Goal: Task Accomplishment & Management: Use online tool/utility

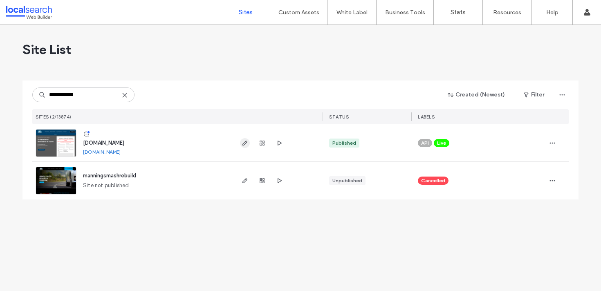
type input "**********"
click at [244, 144] on use "button" at bounding box center [245, 143] width 5 height 5
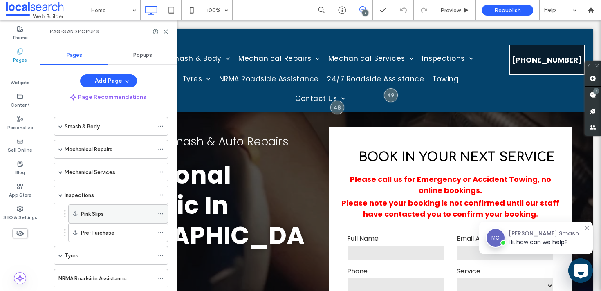
scroll to position [46, 0]
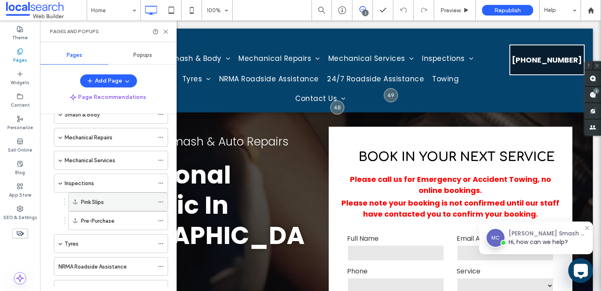
click at [92, 203] on label "Pink Slips" at bounding box center [92, 202] width 23 height 14
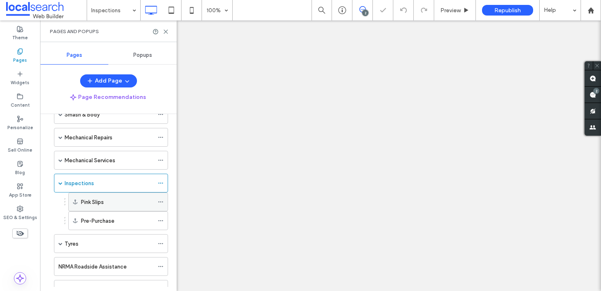
click at [160, 201] on icon at bounding box center [161, 202] width 6 height 6
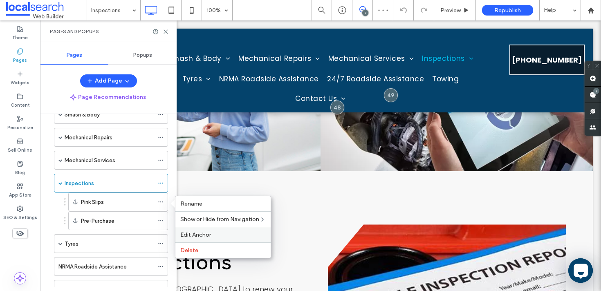
click at [186, 234] on span "Edit Anchor" at bounding box center [195, 235] width 31 height 7
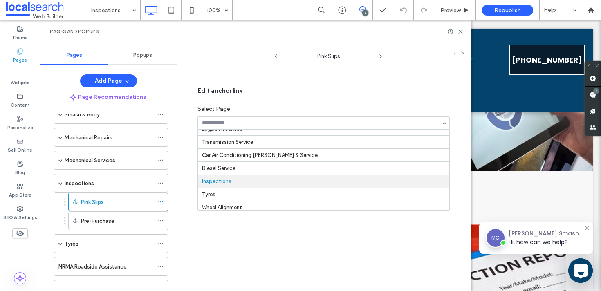
scroll to position [125, 0]
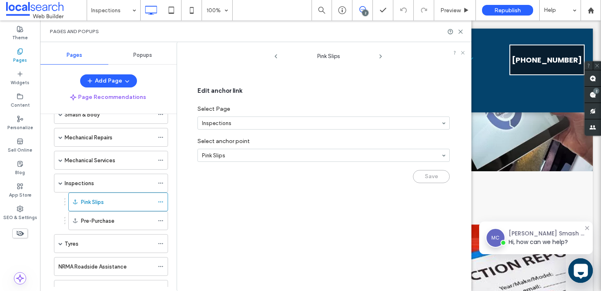
click at [457, 31] on div at bounding box center [455, 32] width 16 height 6
click at [462, 32] on icon at bounding box center [461, 32] width 6 height 6
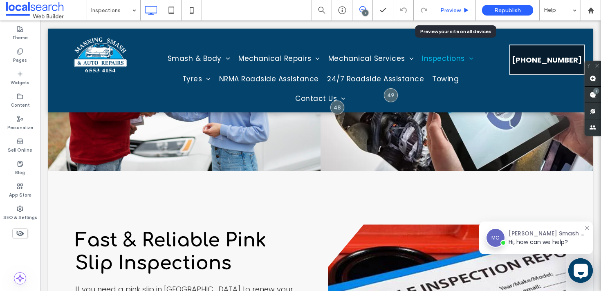
click at [463, 5] on div "Preview" at bounding box center [455, 10] width 42 height 20
click at [459, 9] on span "Preview" at bounding box center [451, 10] width 20 height 7
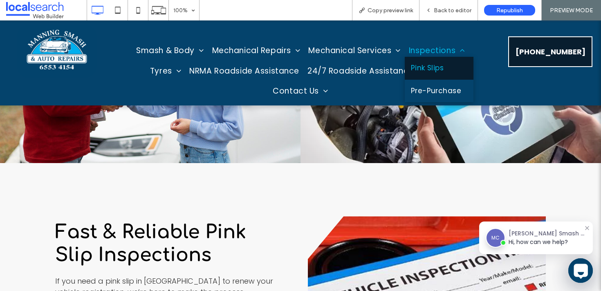
click at [430, 63] on span "Pink Slips" at bounding box center [427, 68] width 33 height 11
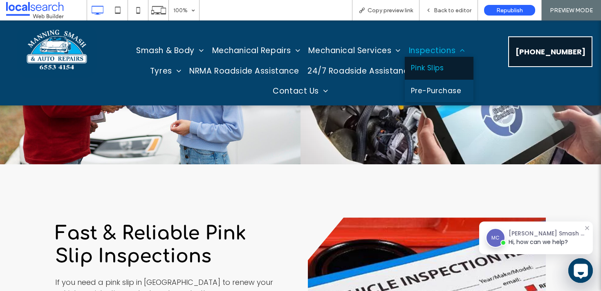
click at [427, 72] on span "Pink Slips" at bounding box center [427, 68] width 33 height 11
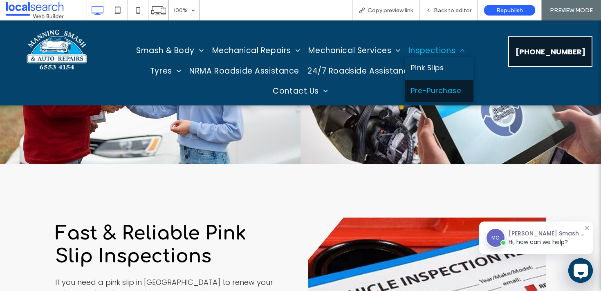
click at [425, 96] on span "Pre-Purchase" at bounding box center [436, 91] width 50 height 11
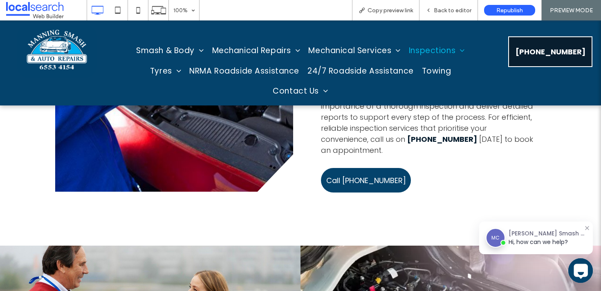
scroll to position [259, 0]
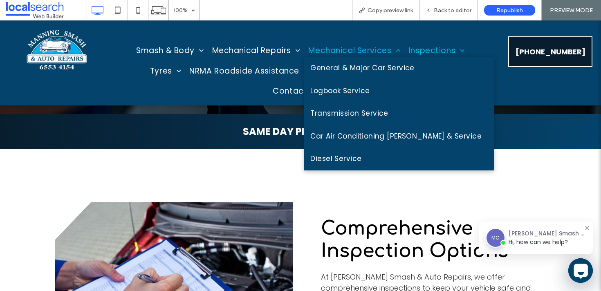
click at [360, 49] on span "Mechanical Services" at bounding box center [354, 51] width 92 height 12
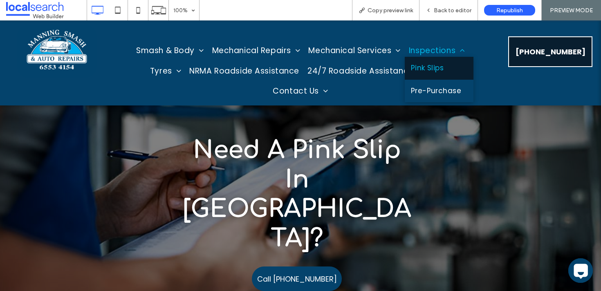
click at [438, 72] on span "Pink Slips" at bounding box center [427, 68] width 33 height 11
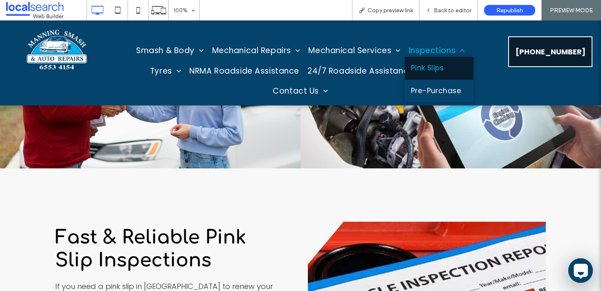
scroll to position [771, 0]
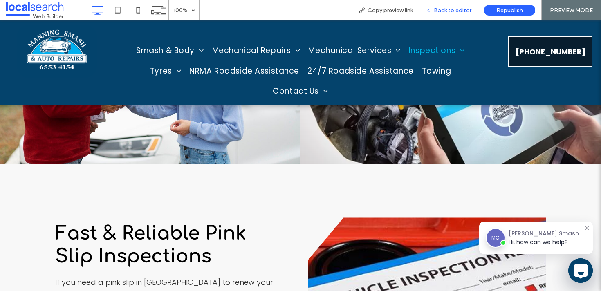
click at [444, 9] on span "Back to editor" at bounding box center [453, 10] width 38 height 7
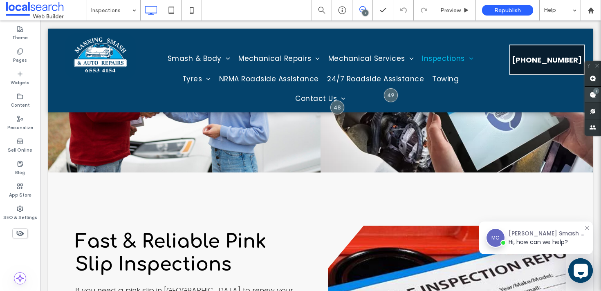
click at [590, 97] on icon at bounding box center [593, 95] width 7 height 7
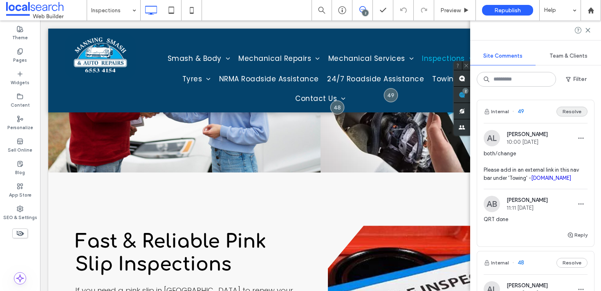
click at [578, 108] on button "Resolve" at bounding box center [572, 112] width 31 height 10
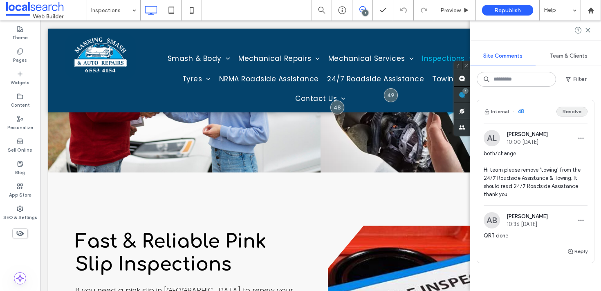
click at [582, 110] on button "Resolve" at bounding box center [572, 112] width 31 height 10
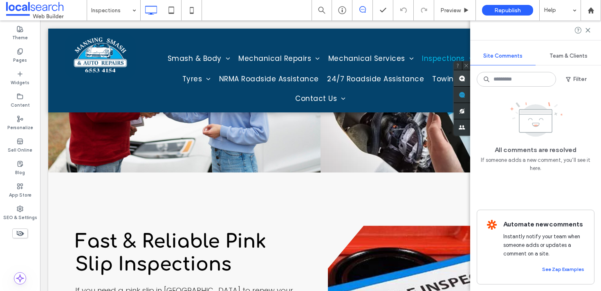
click at [462, 81] on use at bounding box center [462, 78] width 7 height 7
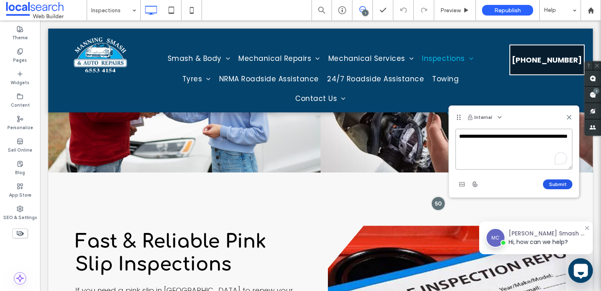
type textarea "**********"
click at [555, 185] on button "Submit" at bounding box center [557, 185] width 29 height 10
